Goal: Information Seeking & Learning: Learn about a topic

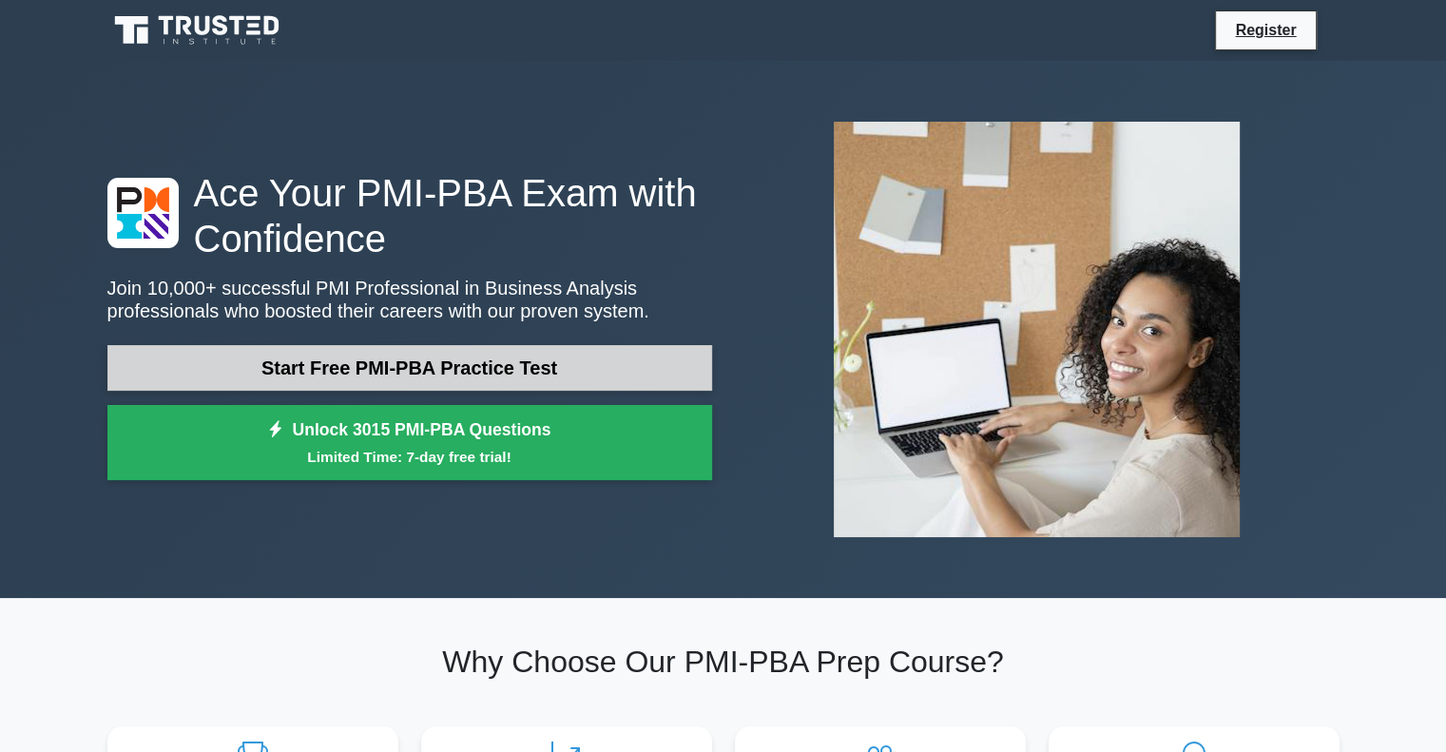
click at [517, 371] on link "Start Free PMI-PBA Practice Test" at bounding box center [409, 368] width 605 height 46
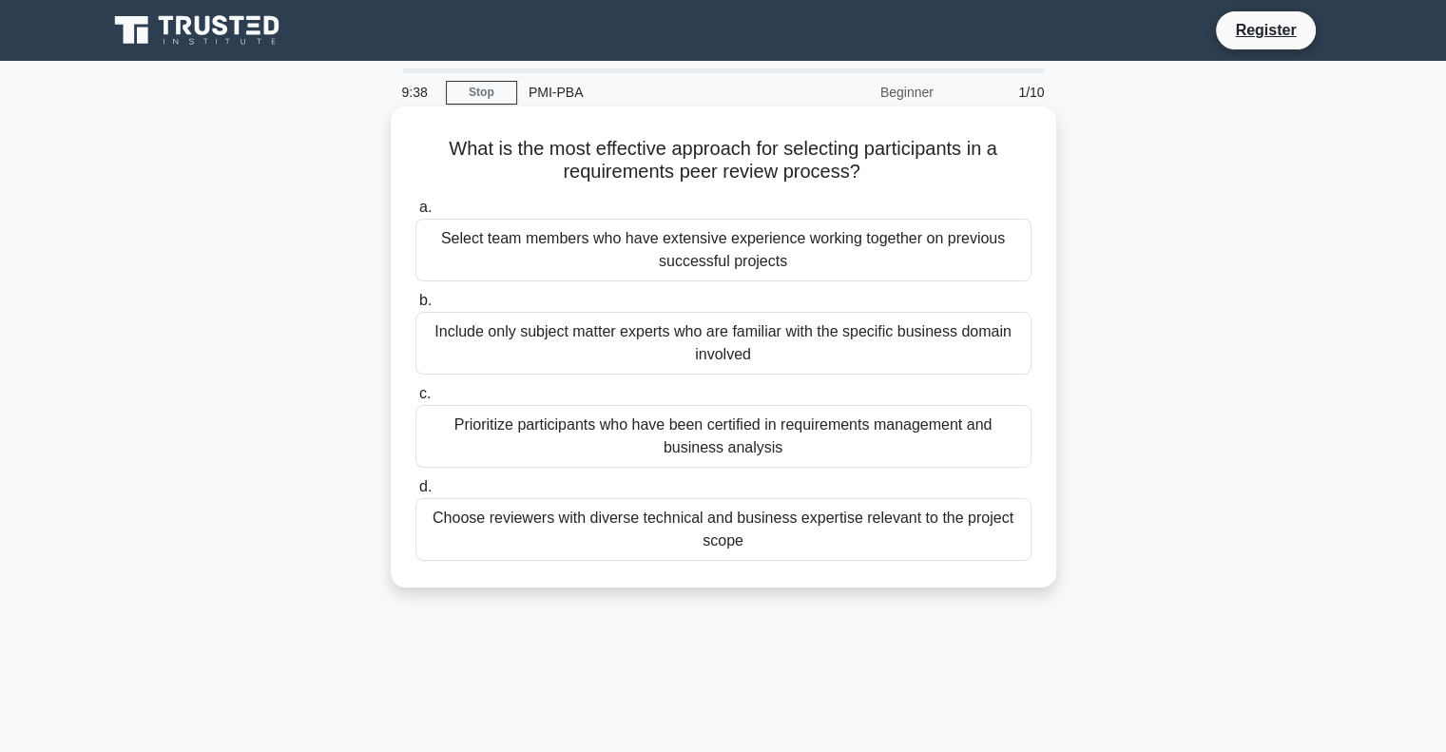
click at [821, 246] on div "Select team members who have extensive experience working together on previous …" at bounding box center [724, 250] width 616 height 63
click at [416, 214] on input "a. Select team members who have extensive experience working together on previo…" at bounding box center [416, 208] width 0 height 12
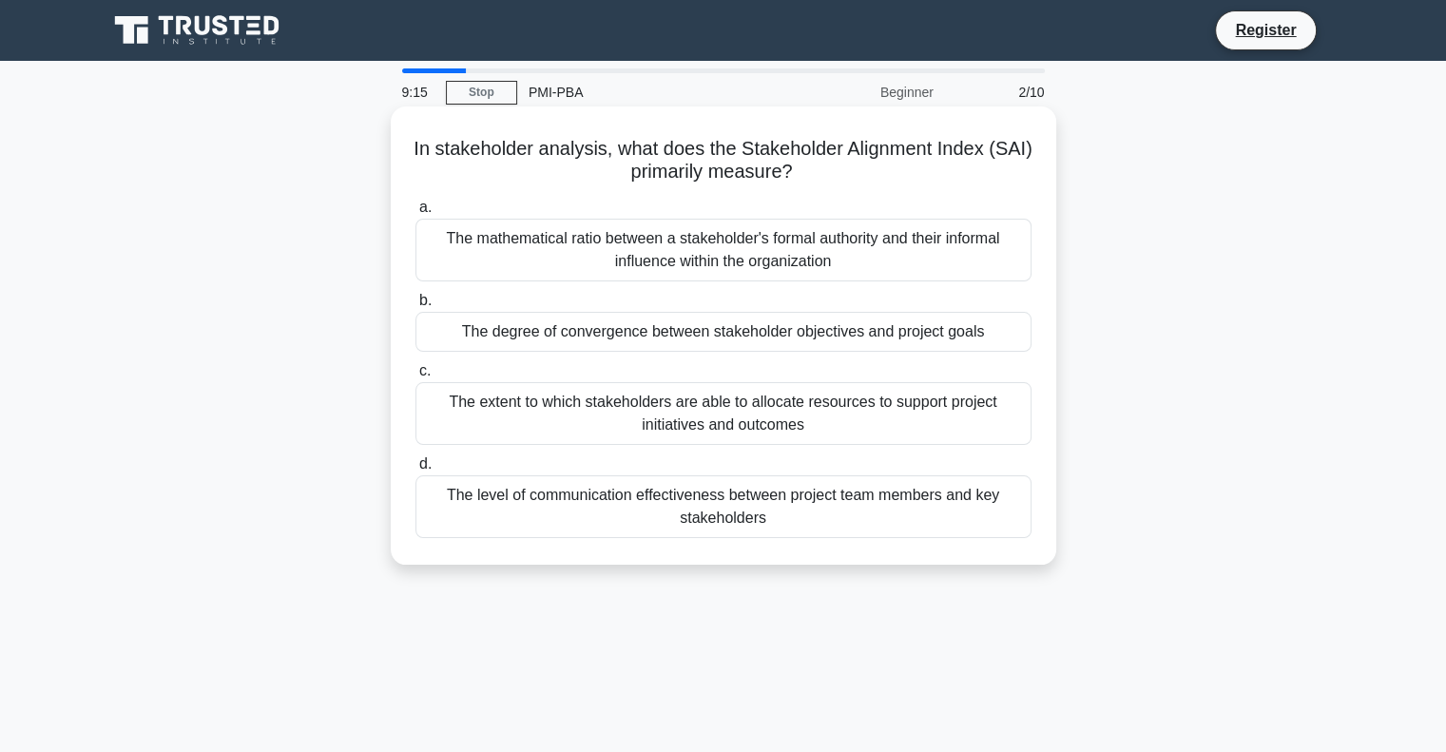
click at [719, 414] on div "The extent to which stakeholders are able to allocate resources to support proj…" at bounding box center [724, 413] width 616 height 63
click at [416, 377] on input "c. The extent to which stakeholders are able to allocate resources to support p…" at bounding box center [416, 371] width 0 height 12
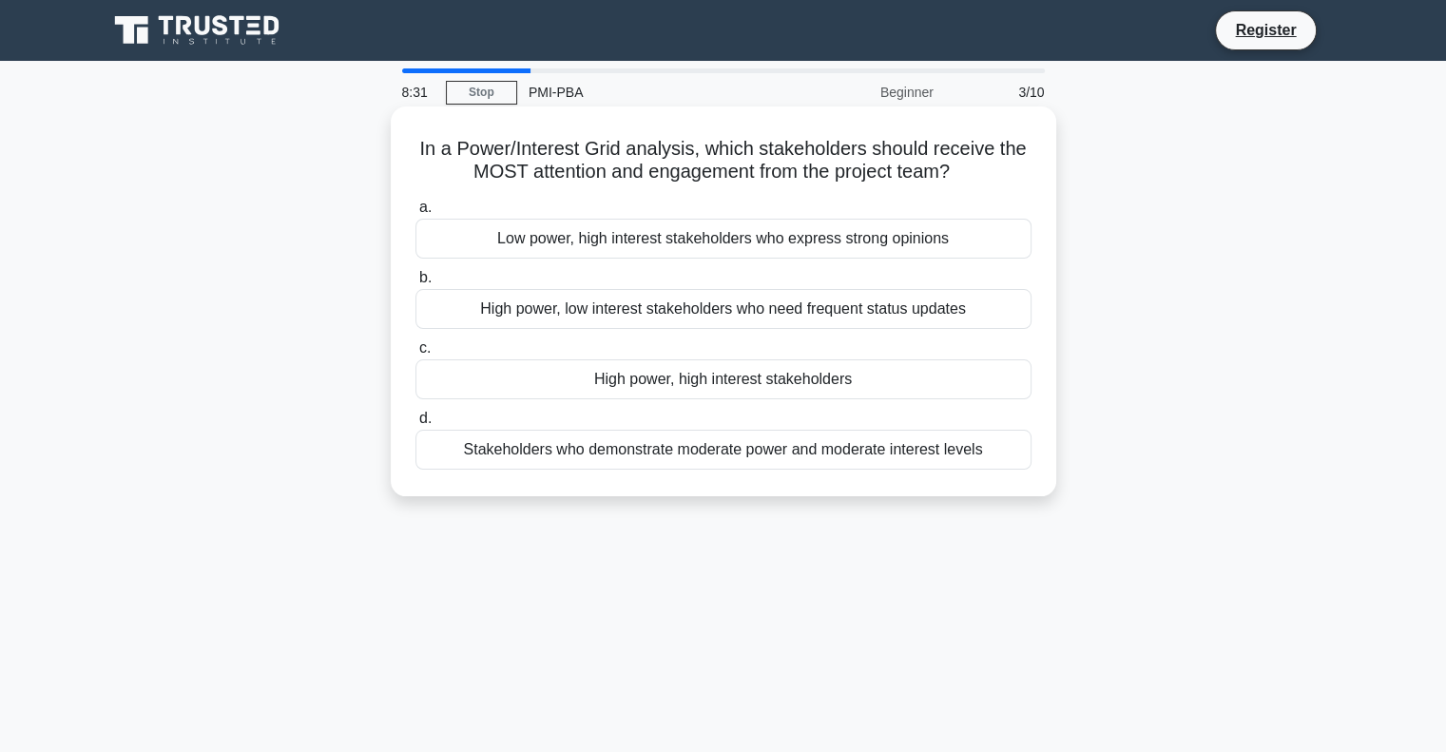
click at [784, 382] on div "High power, high interest stakeholders" at bounding box center [724, 379] width 616 height 40
click at [416, 355] on input "c. High power, high interest stakeholders" at bounding box center [416, 348] width 0 height 12
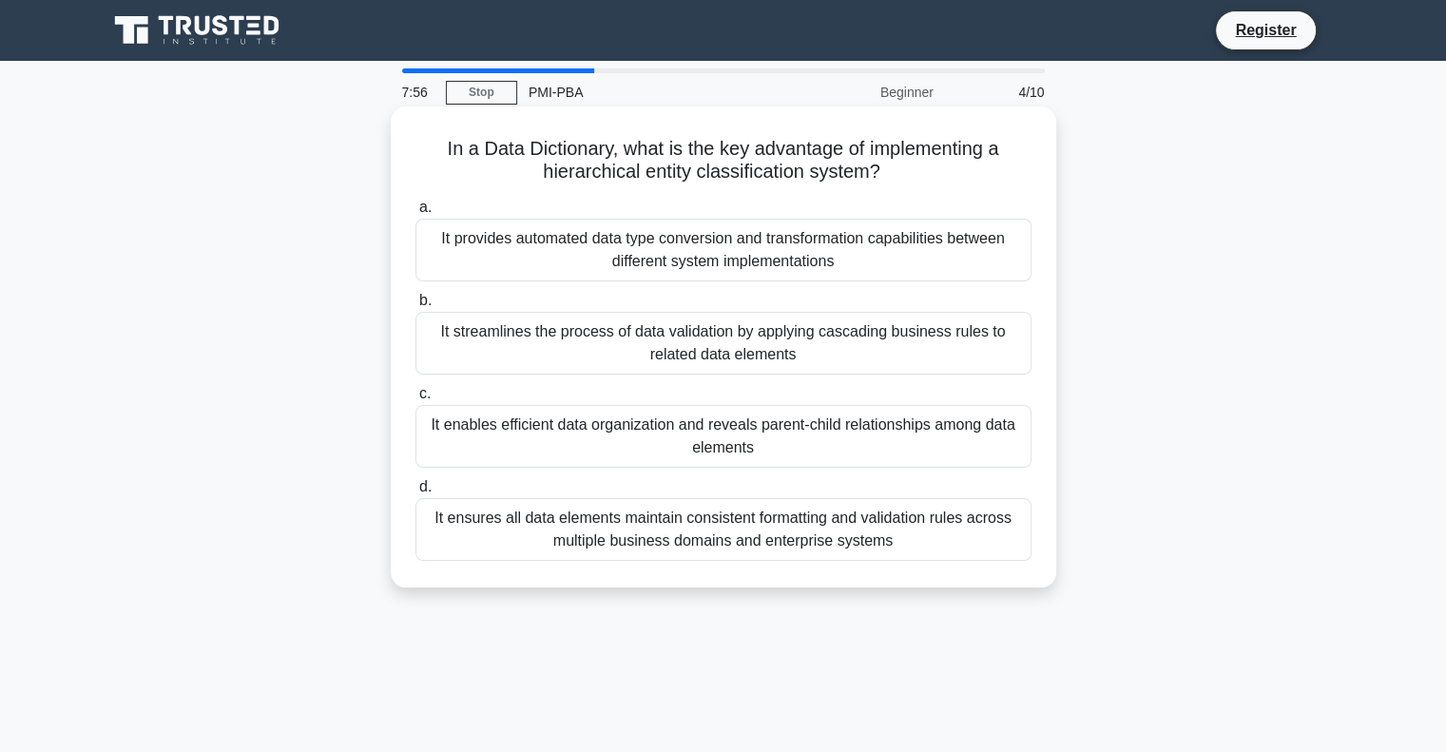
click at [814, 438] on div "It enables efficient data organization and reveals parent-child relationships a…" at bounding box center [724, 436] width 616 height 63
click at [416, 400] on input "c. It enables efficient data organization and reveals parent-child relationship…" at bounding box center [416, 394] width 0 height 12
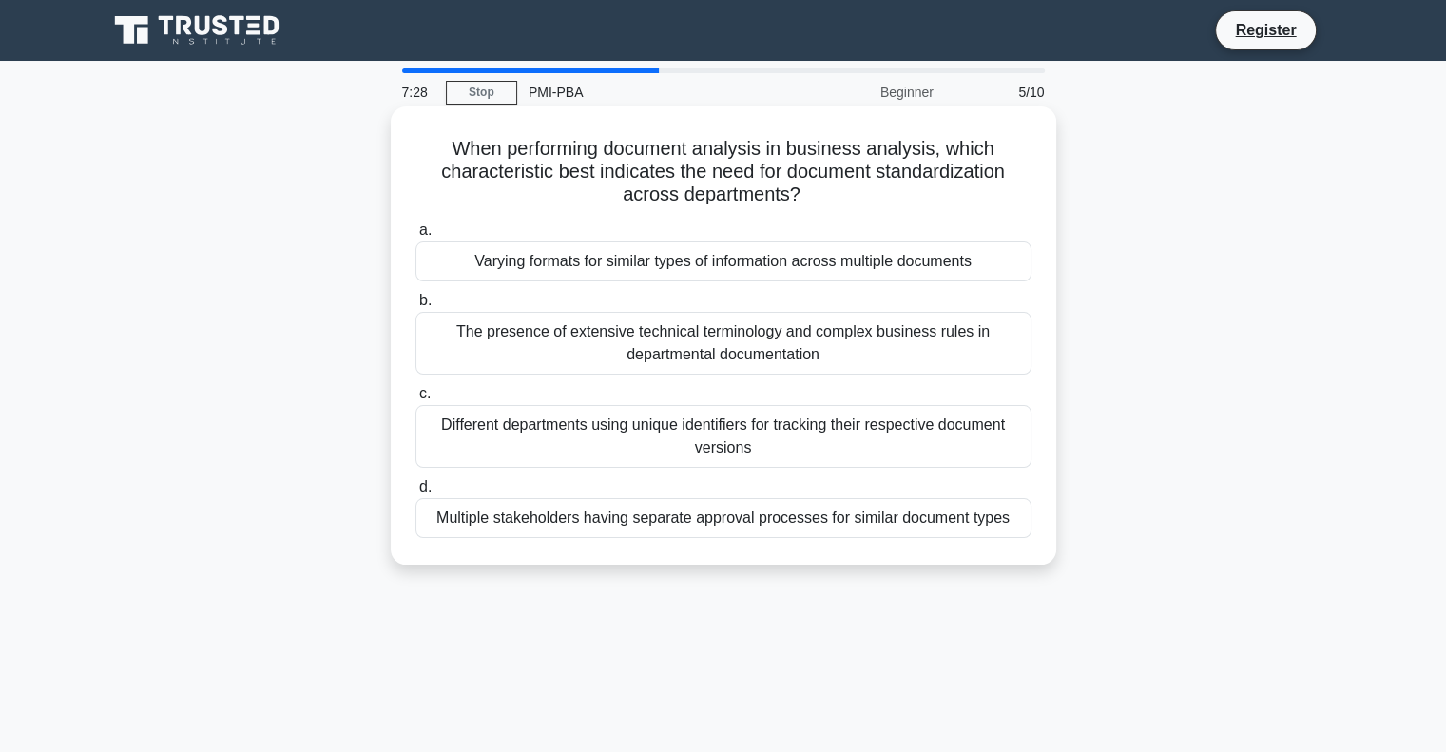
click at [848, 520] on div "Multiple stakeholders having separate approval processes for similar document t…" at bounding box center [724, 518] width 616 height 40
click at [416, 493] on input "d. Multiple stakeholders having separate approval processes for similar documen…" at bounding box center [416, 487] width 0 height 12
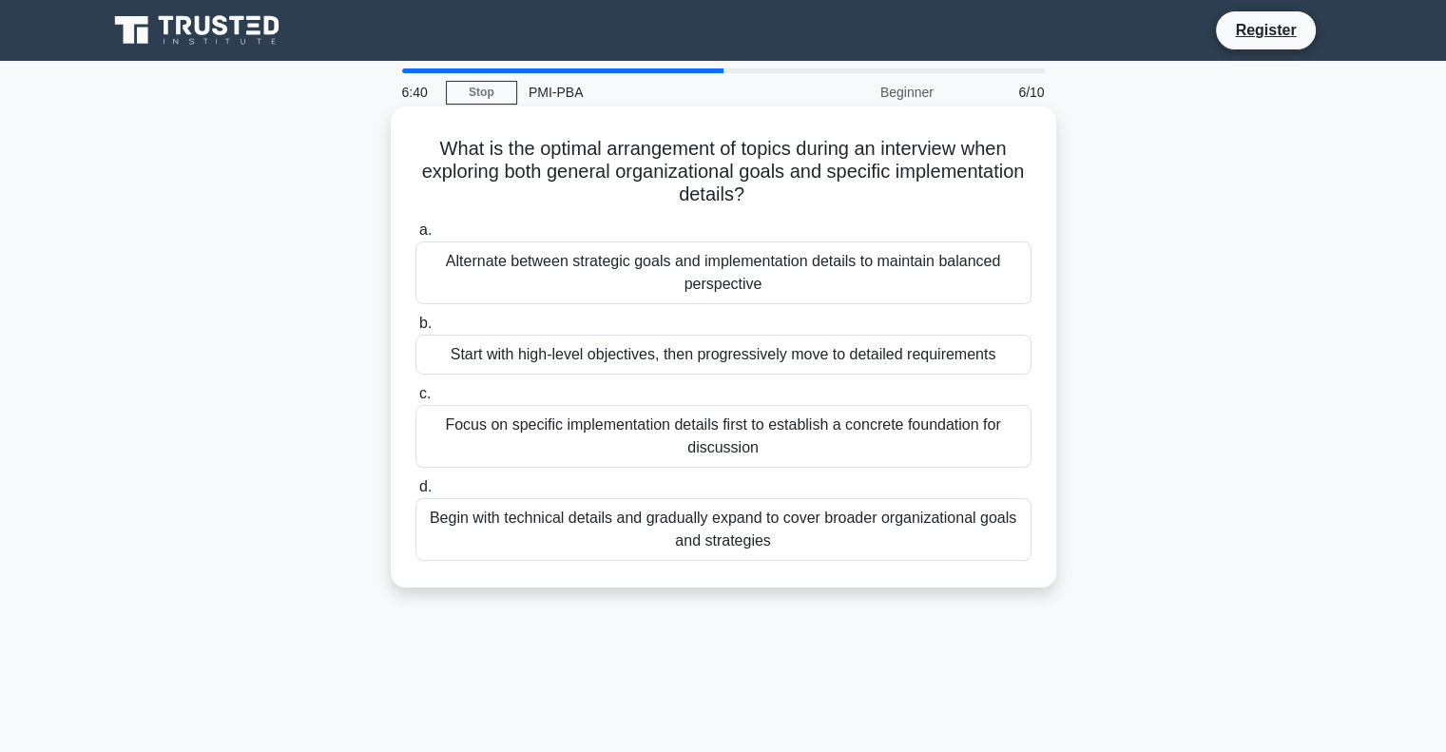
drag, startPoint x: 848, startPoint y: 360, endPoint x: 544, endPoint y: 445, distance: 315.8
click at [544, 445] on div "a. Alternate between strategic goals and implementation details to maintain bal…" at bounding box center [723, 390] width 639 height 350
click at [719, 355] on div "Start with high-level objectives, then progressively move to detailed requireme…" at bounding box center [724, 355] width 616 height 40
click at [416, 330] on input "b. Start with high-level objectives, then progressively move to detailed requir…" at bounding box center [416, 324] width 0 height 12
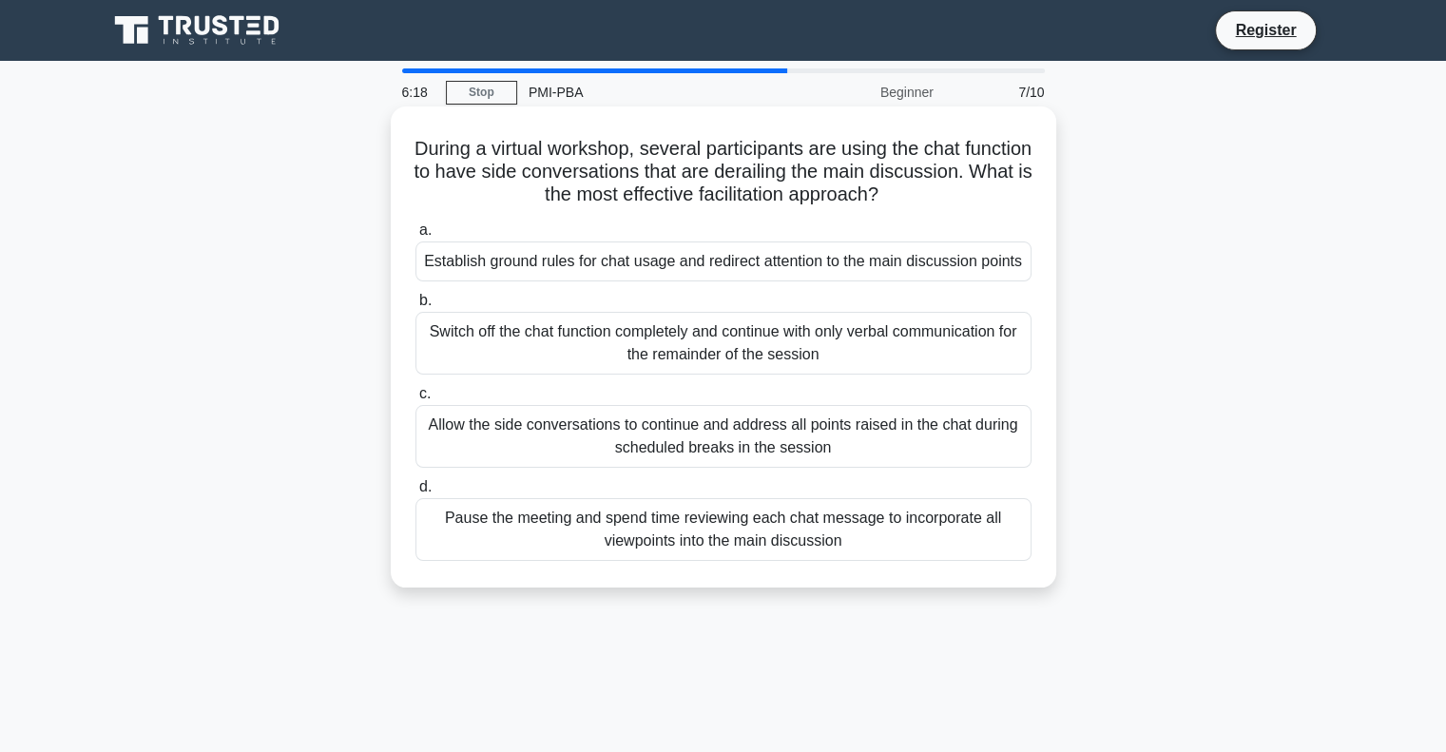
click at [685, 444] on div "Allow the side conversations to continue and address all points raised in the c…" at bounding box center [724, 436] width 616 height 63
click at [416, 400] on input "c. Allow the side conversations to continue and address all points raised in th…" at bounding box center [416, 394] width 0 height 12
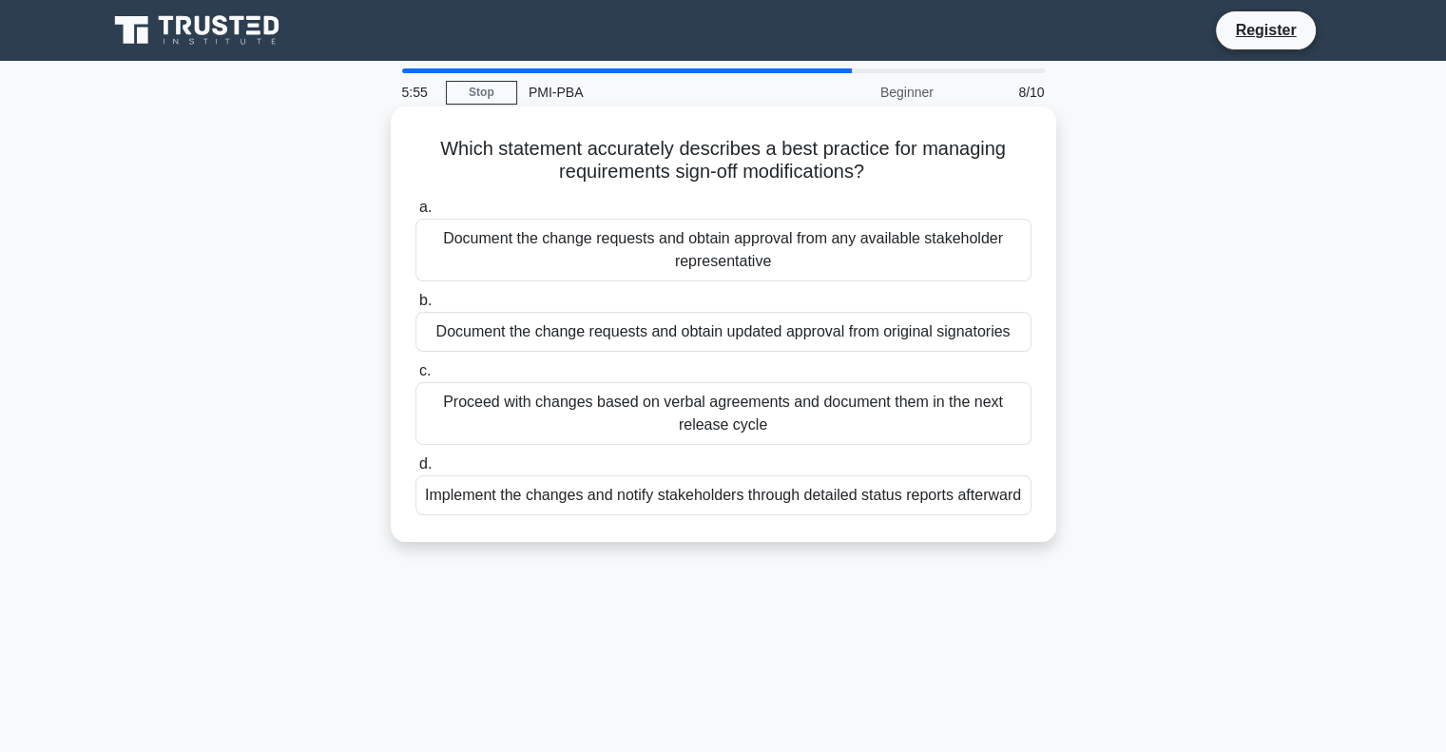
click at [956, 505] on div "Implement the changes and notify stakeholders through detailed status reports a…" at bounding box center [724, 495] width 616 height 40
click at [416, 471] on input "d. Implement the changes and notify stakeholders through detailed status report…" at bounding box center [416, 464] width 0 height 12
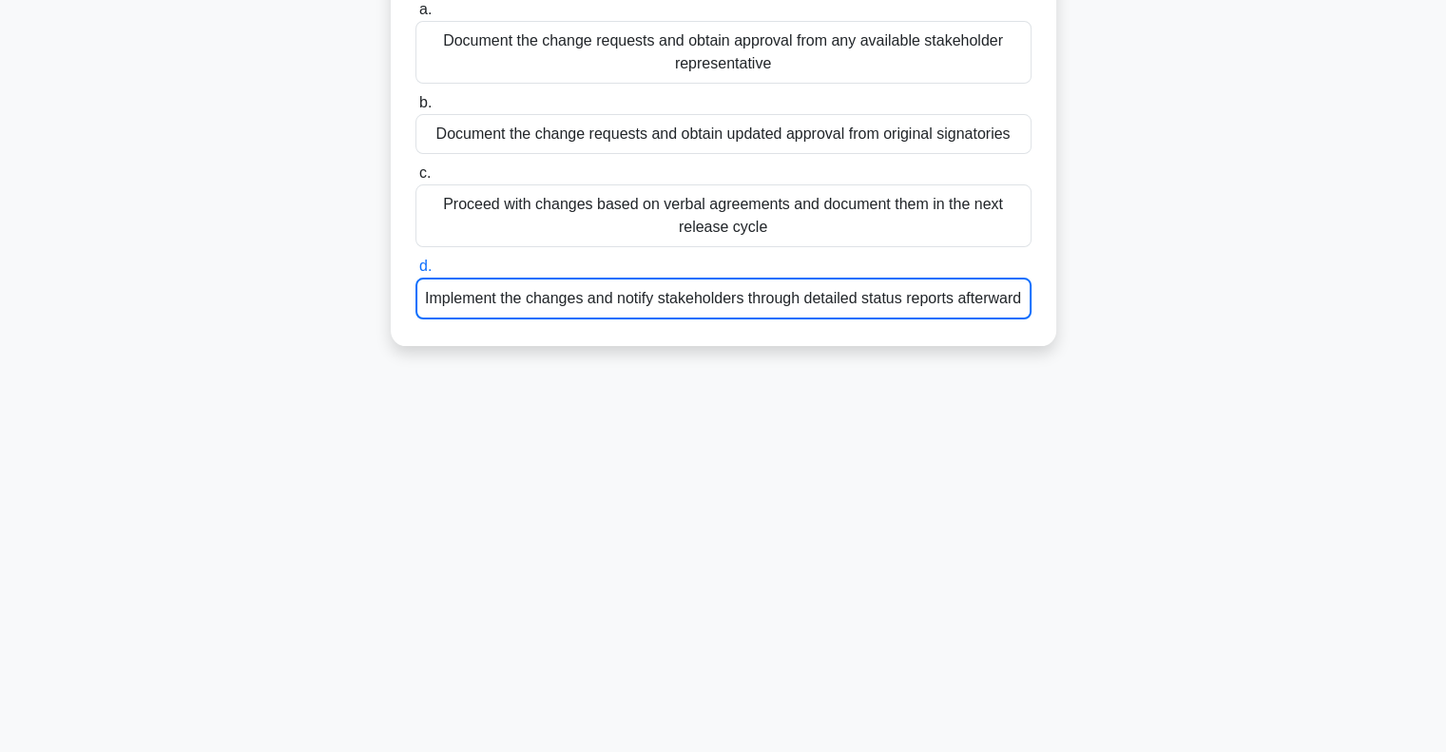
scroll to position [275, 0]
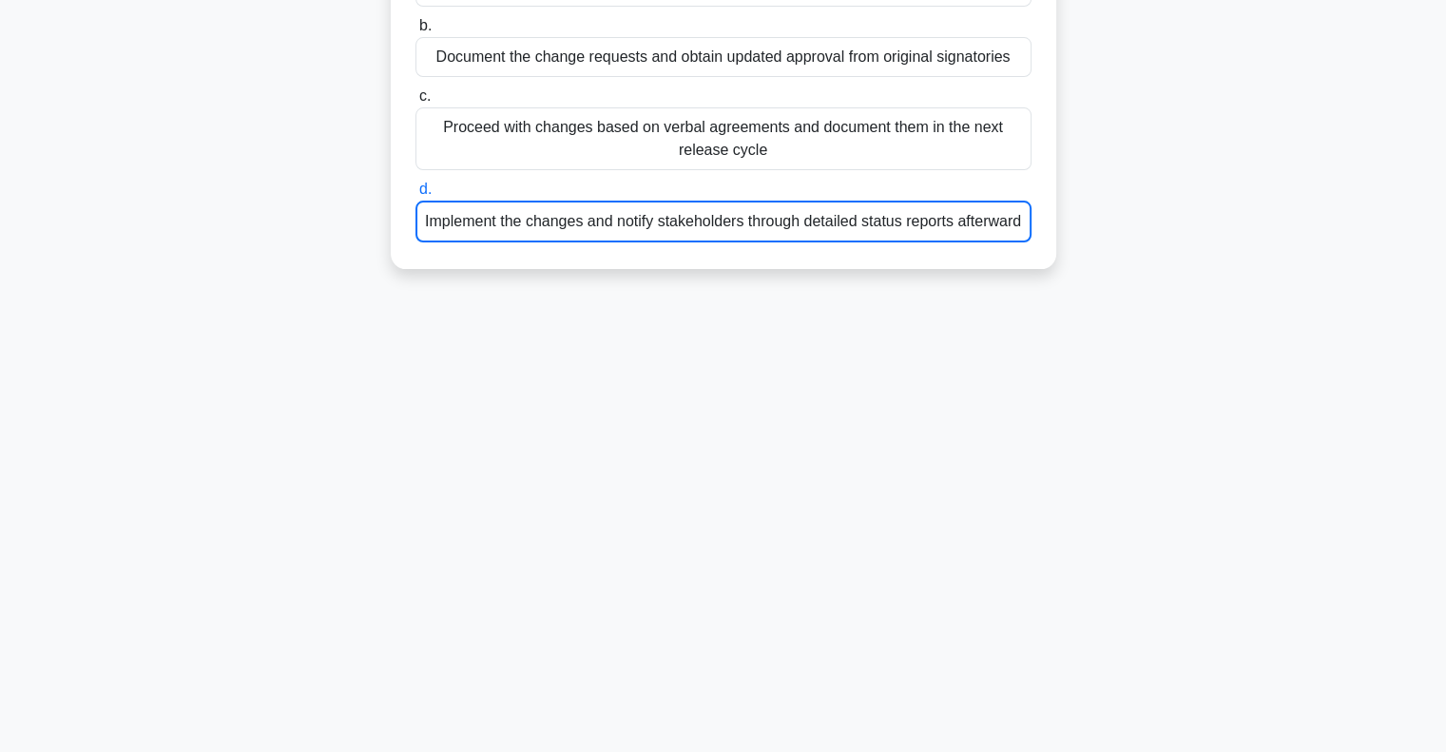
click at [723, 227] on div "Implement the changes and notify stakeholders through detailed status reports a…" at bounding box center [724, 222] width 616 height 42
click at [416, 196] on input "d. Implement the changes and notify stakeholders through detailed status report…" at bounding box center [416, 190] width 0 height 12
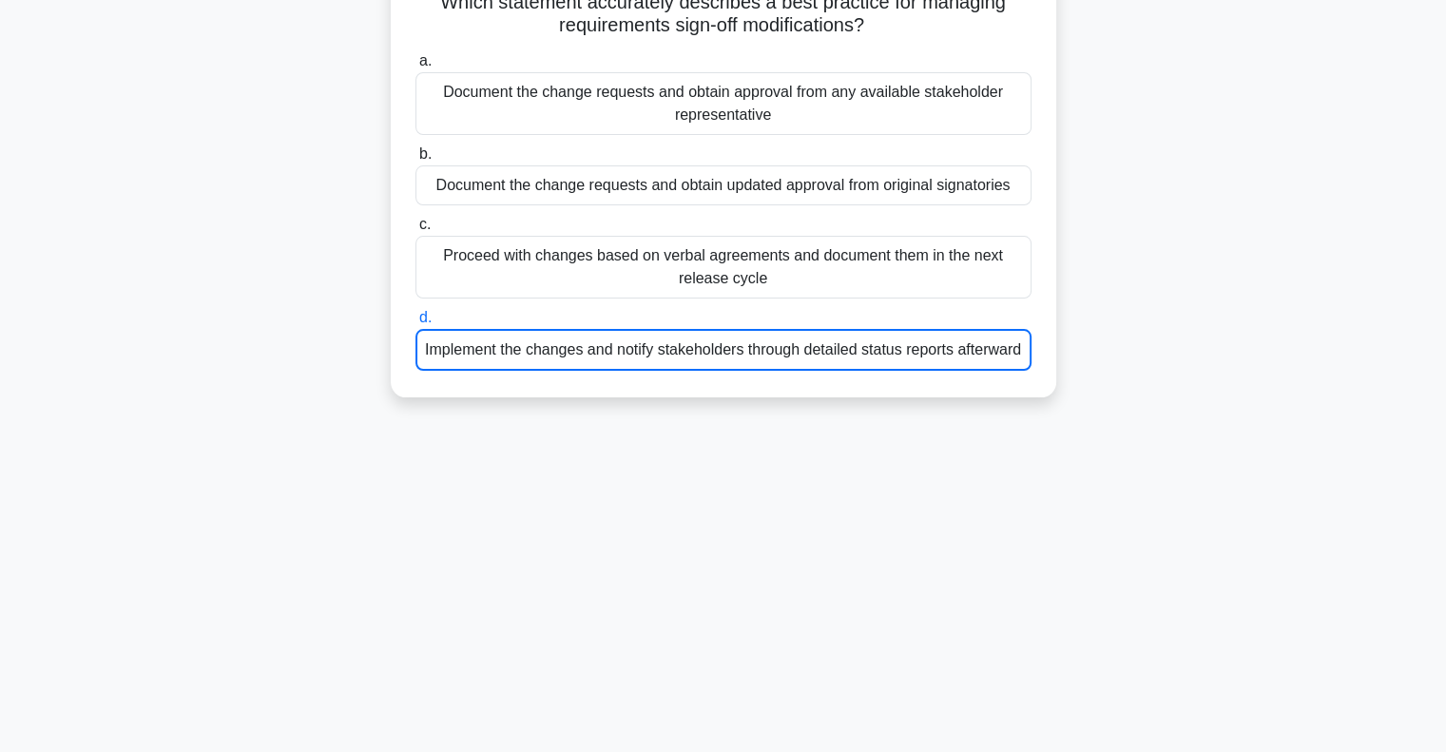
scroll to position [0, 0]
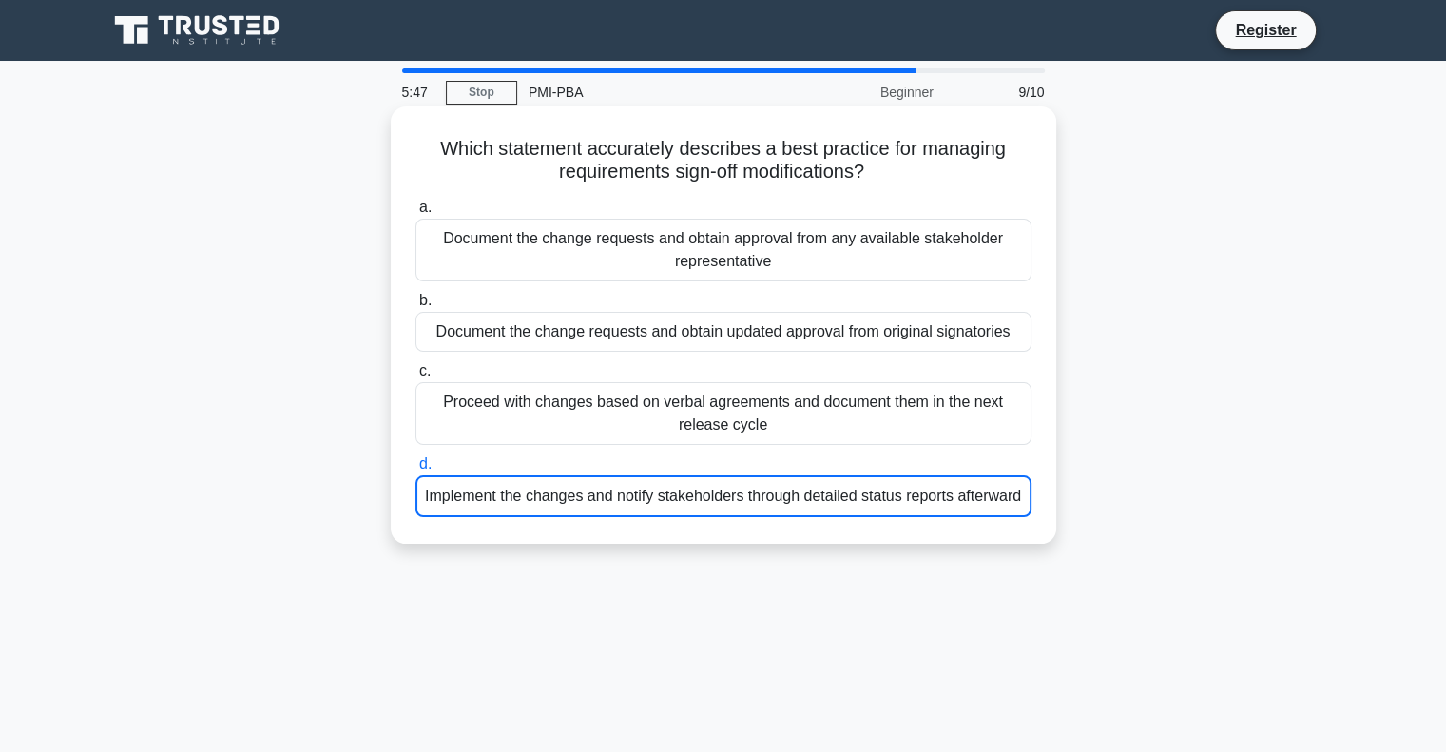
click at [764, 247] on div "Document the change requests and obtain approval from any available stakeholder…" at bounding box center [724, 250] width 616 height 63
click at [416, 214] on input "a. Document the change requests and obtain approval from any available stakehol…" at bounding box center [416, 208] width 0 height 12
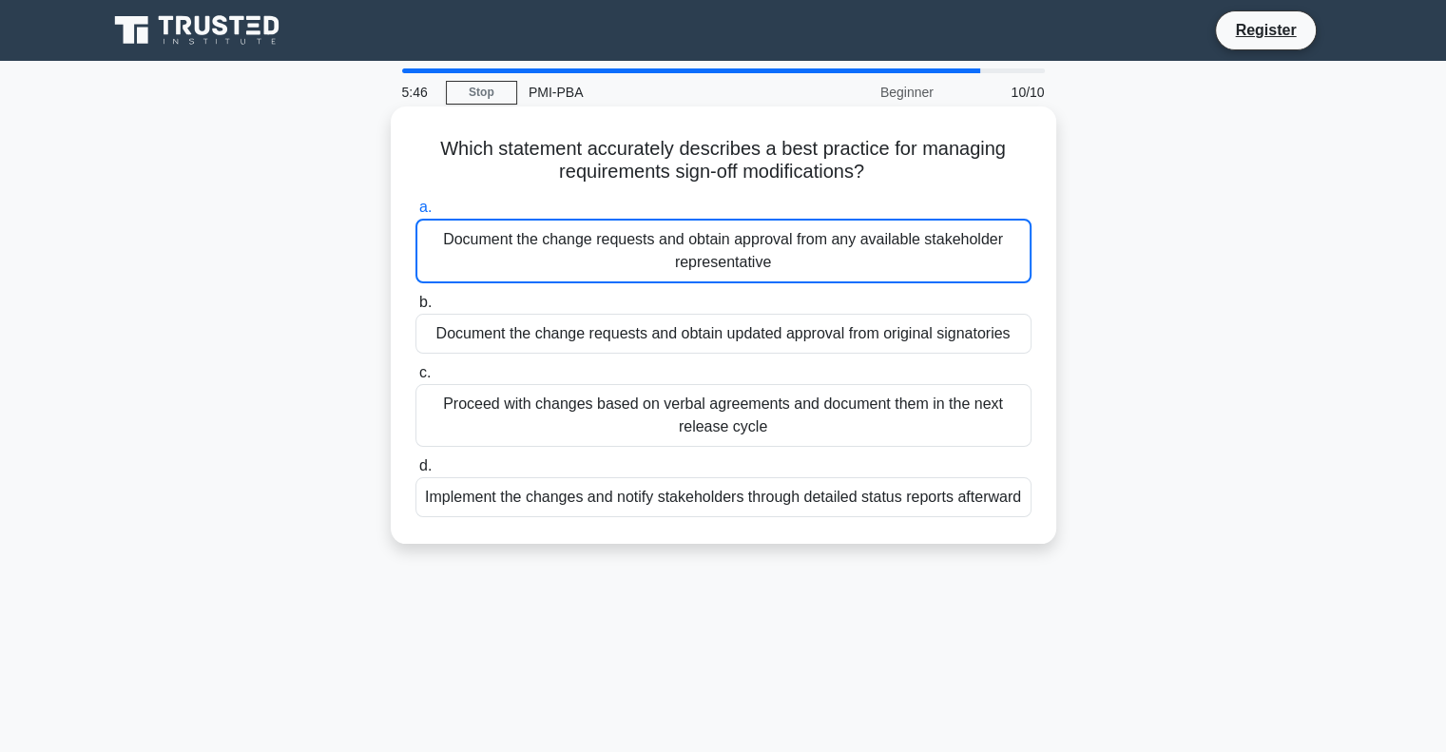
click at [741, 512] on div "Implement the changes and notify stakeholders through detailed status reports a…" at bounding box center [724, 497] width 616 height 40
click at [416, 473] on input "d. Implement the changes and notify stakeholders through detailed status report…" at bounding box center [416, 466] width 0 height 12
